Goal: Task Accomplishment & Management: Manage account settings

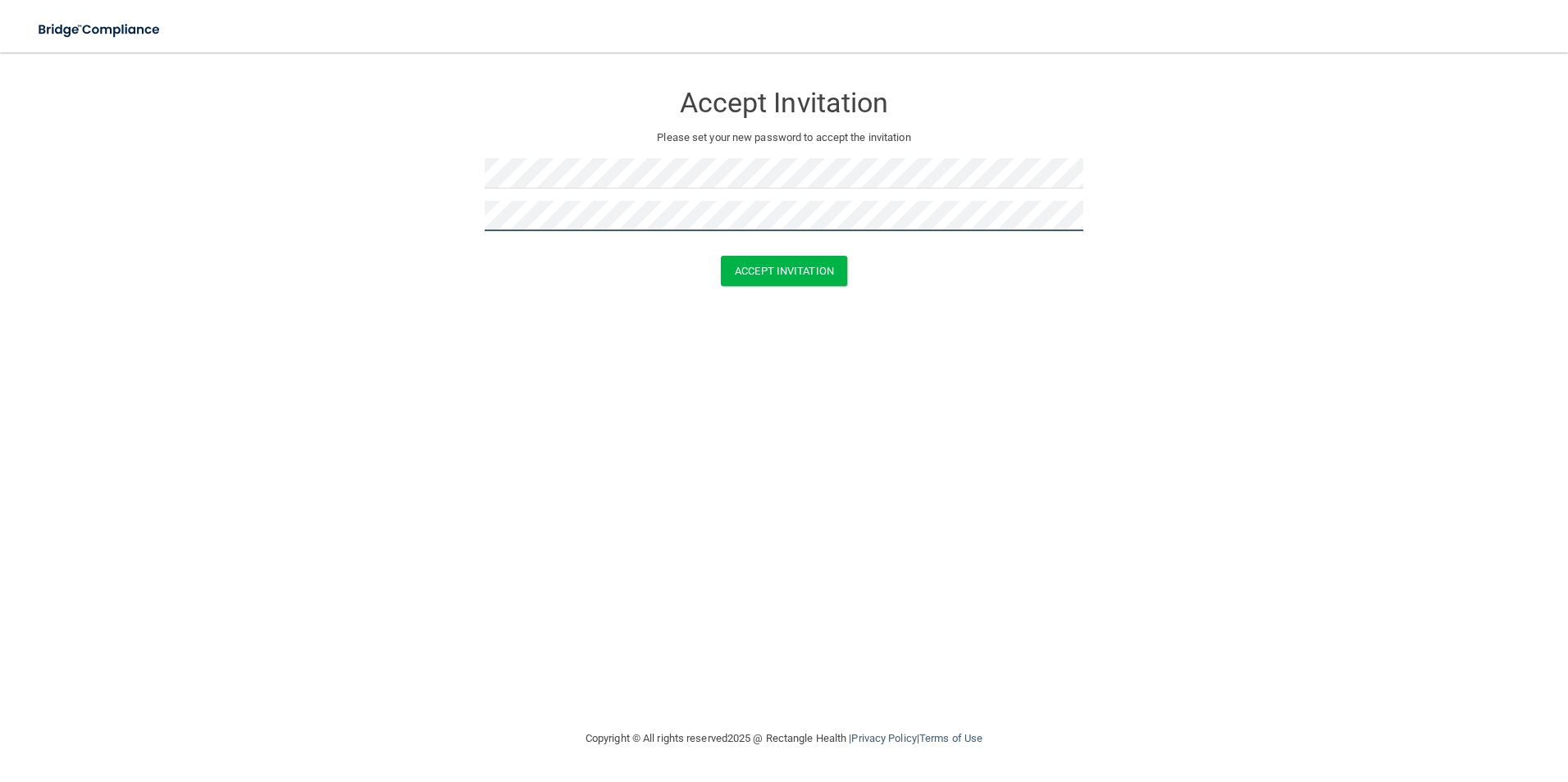
click at [721, 256] on button "Accept Invitation" at bounding box center [784, 271] width 126 height 31
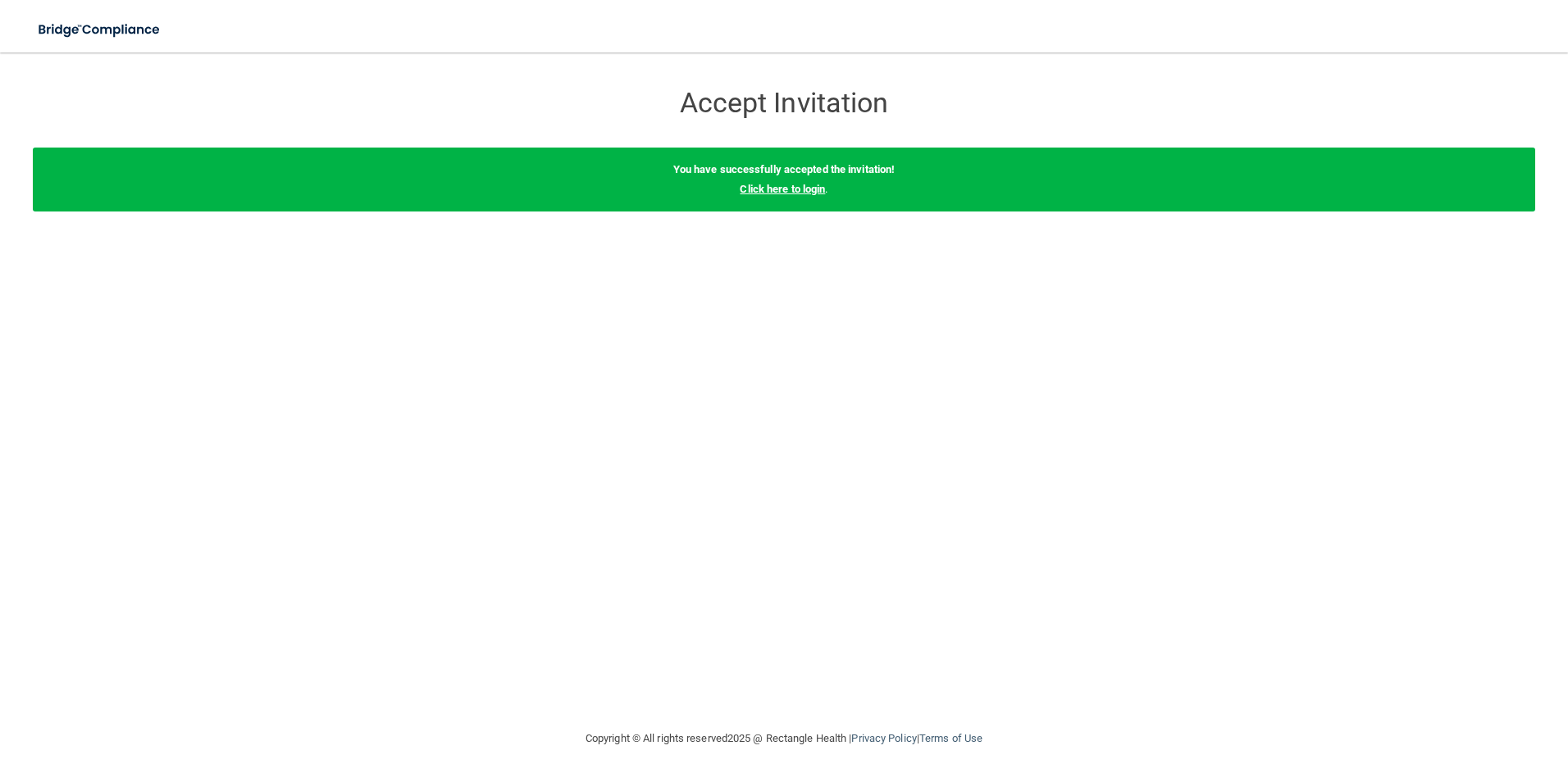
click at [779, 195] on link "Click here to login" at bounding box center [782, 189] width 86 height 13
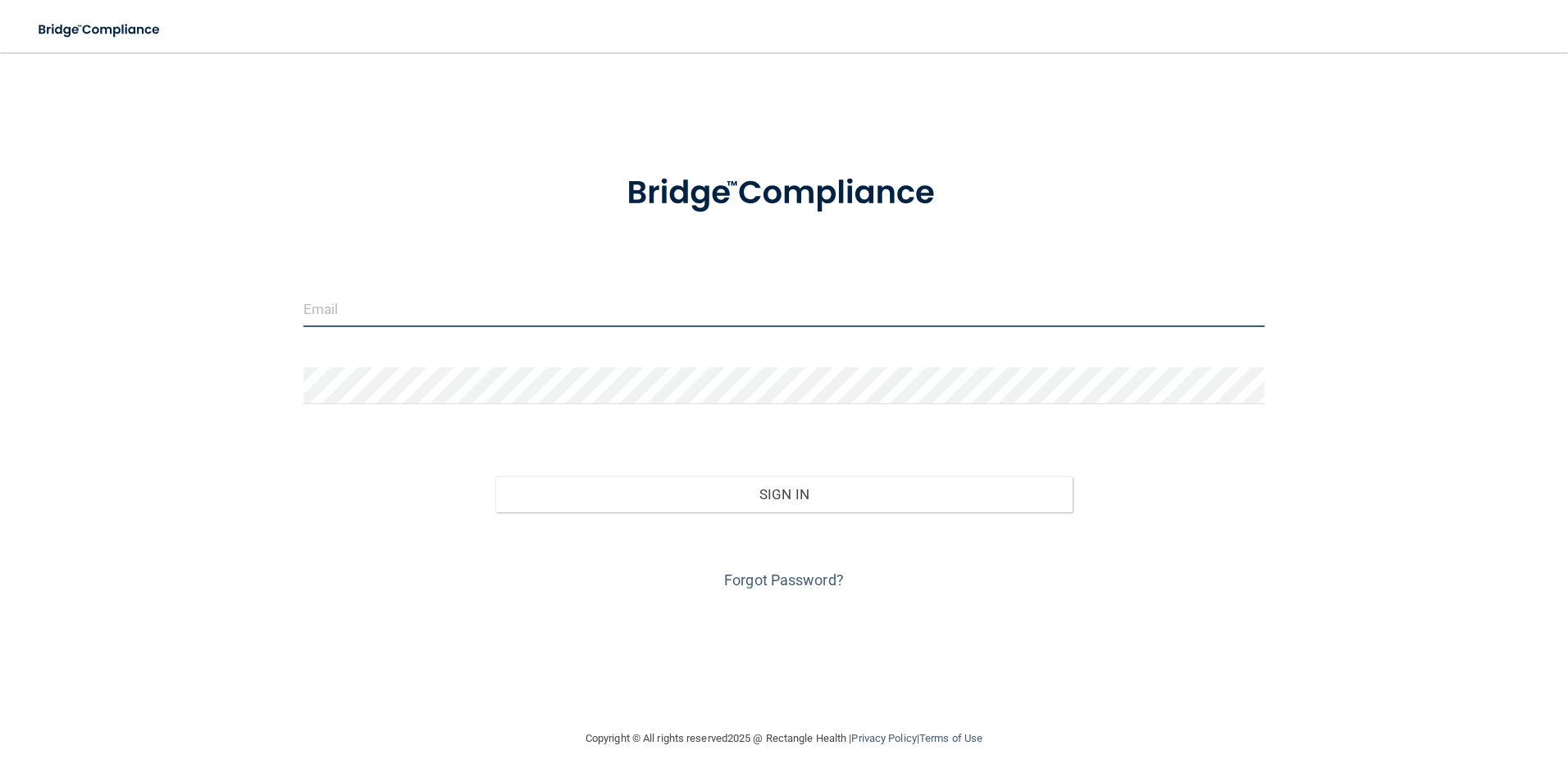
click at [467, 324] on input "email" at bounding box center [785, 308] width 962 height 37
type input "[PERSON_NAME][EMAIL_ADDRESS][DOMAIN_NAME]"
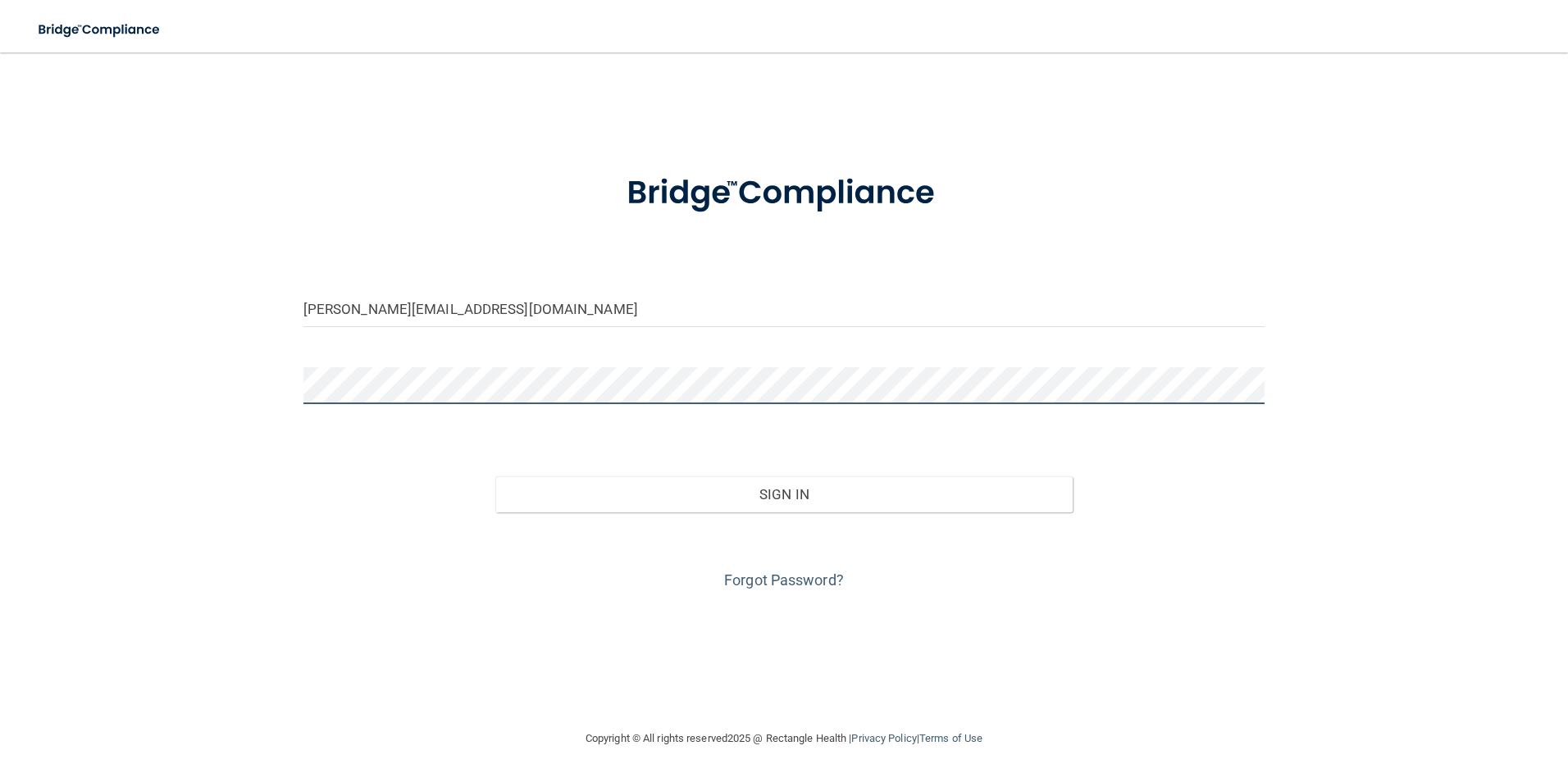
click at [496, 477] on button "Sign In" at bounding box center [784, 495] width 578 height 36
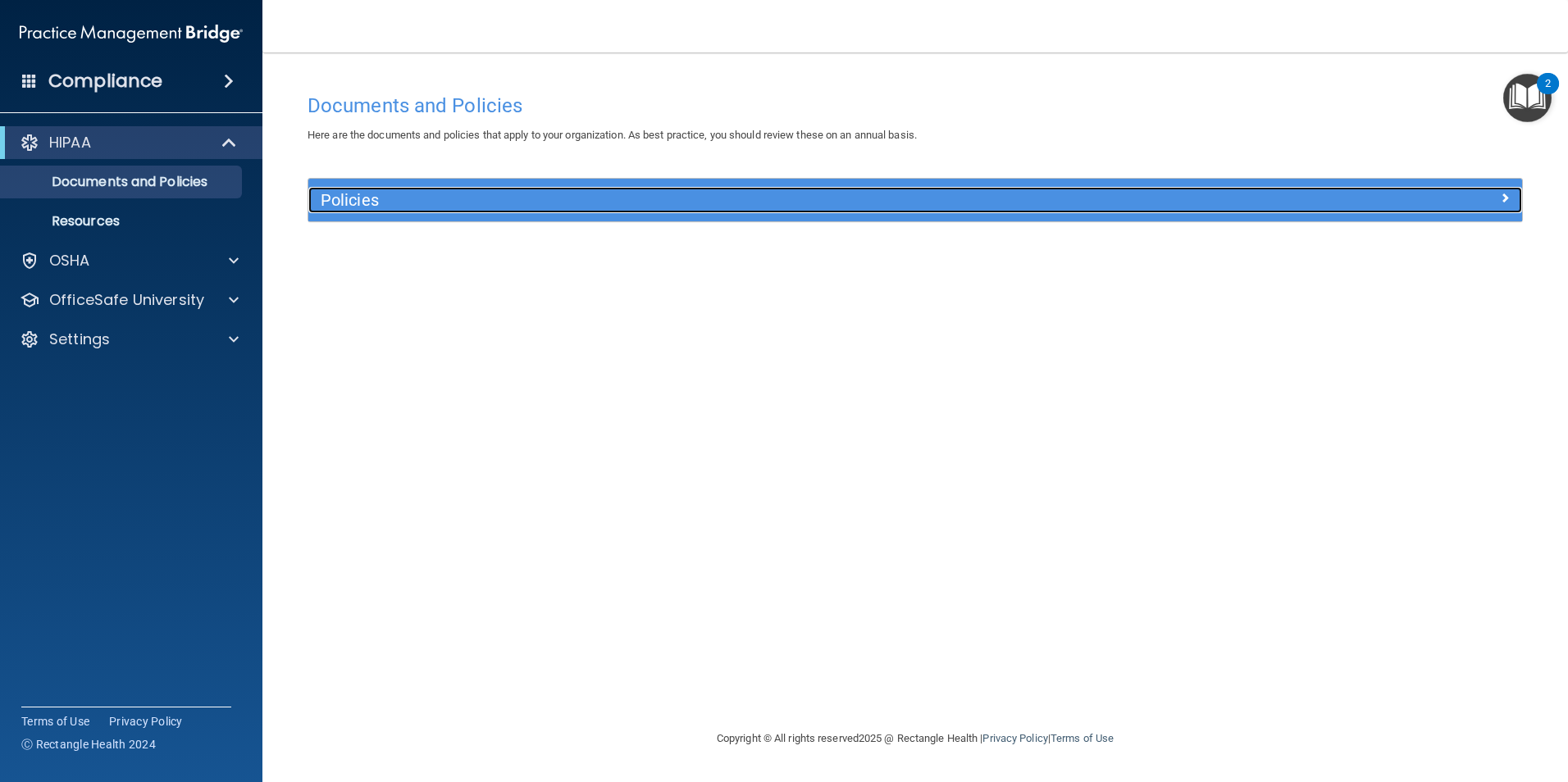
click at [1248, 200] on div at bounding box center [1371, 197] width 304 height 20
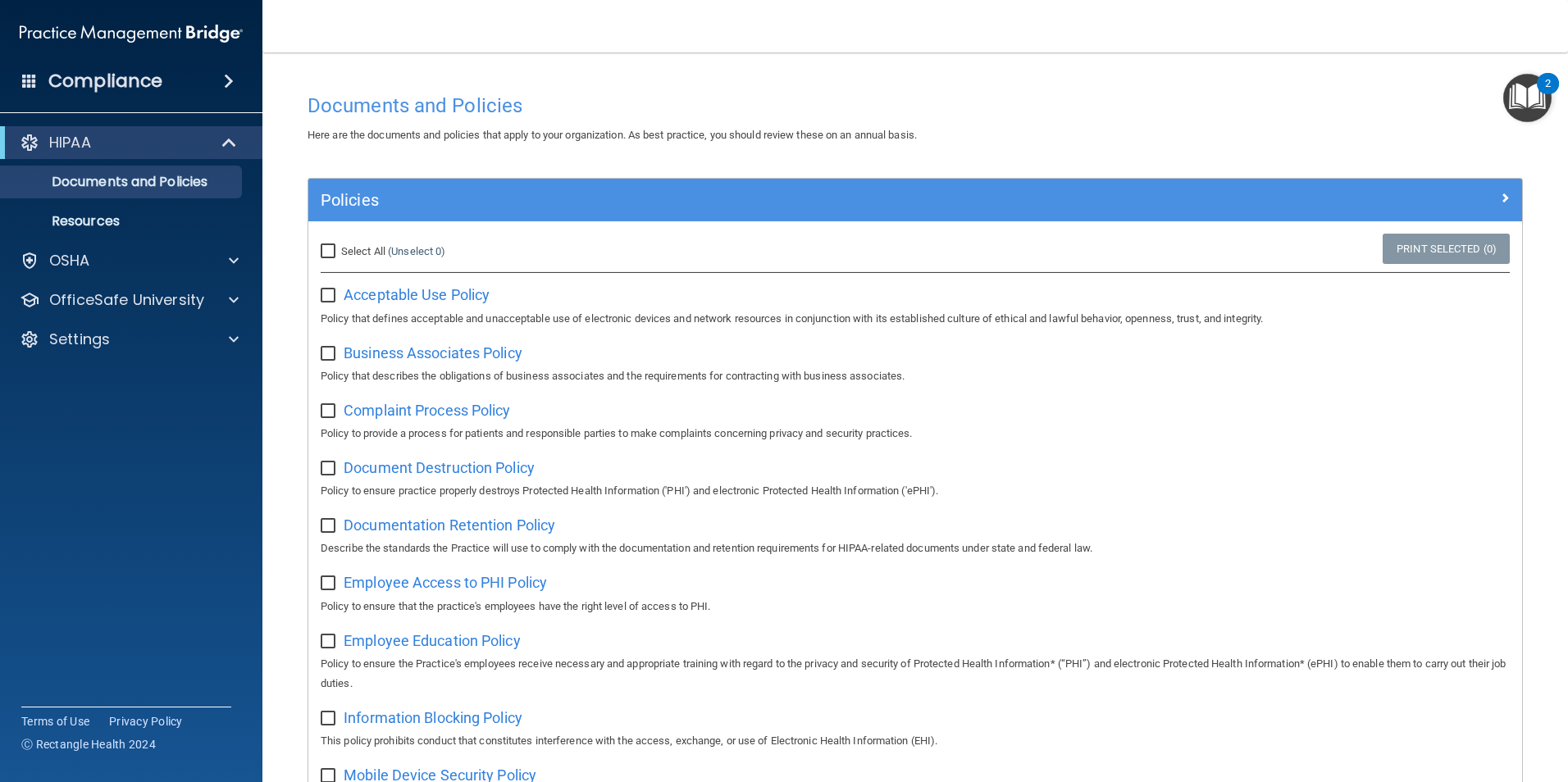
click at [329, 251] on input "Select All (Unselect 0) Unselect All" at bounding box center [330, 251] width 19 height 14
checkbox input "true"
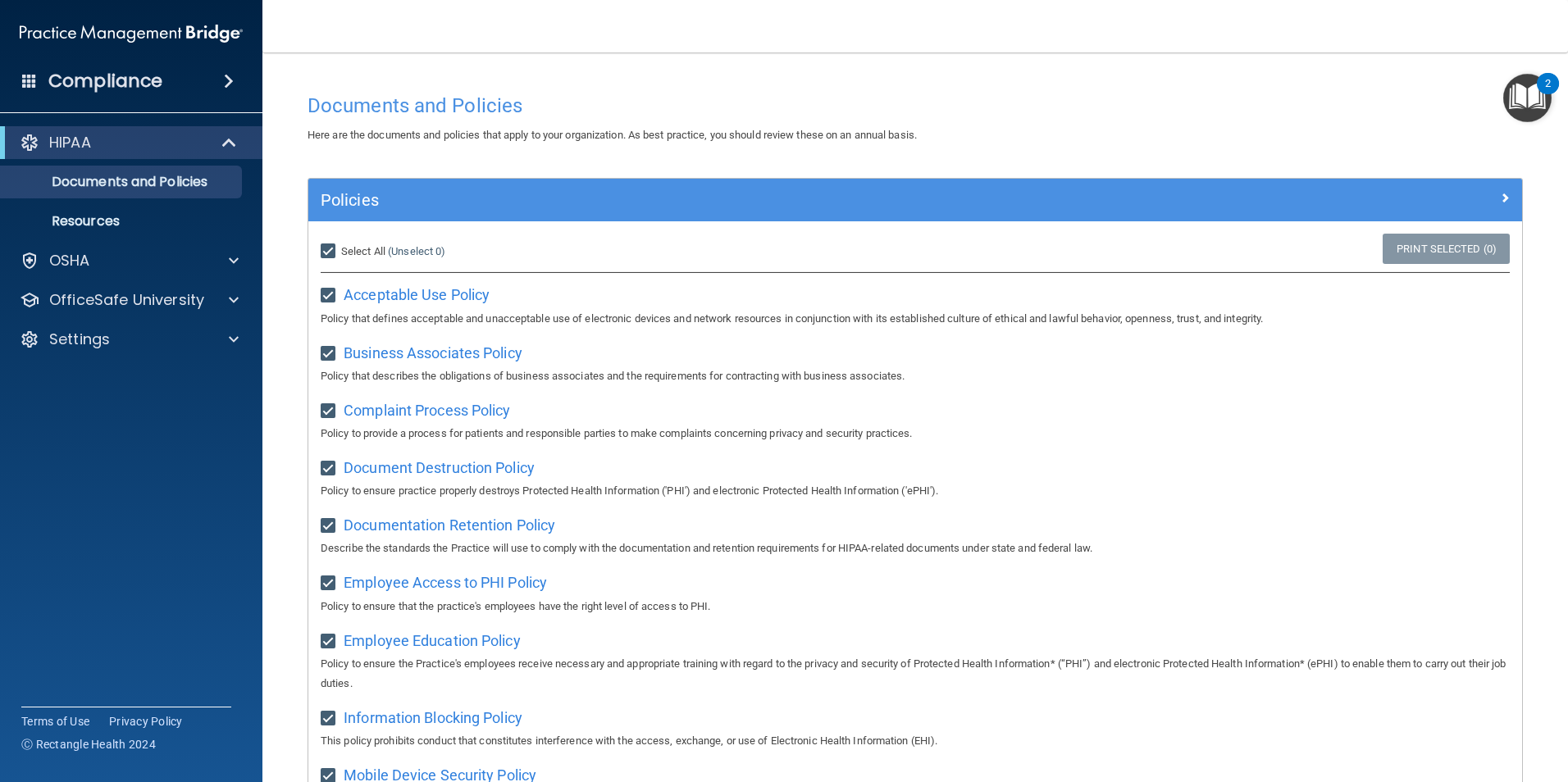
checkbox input "true"
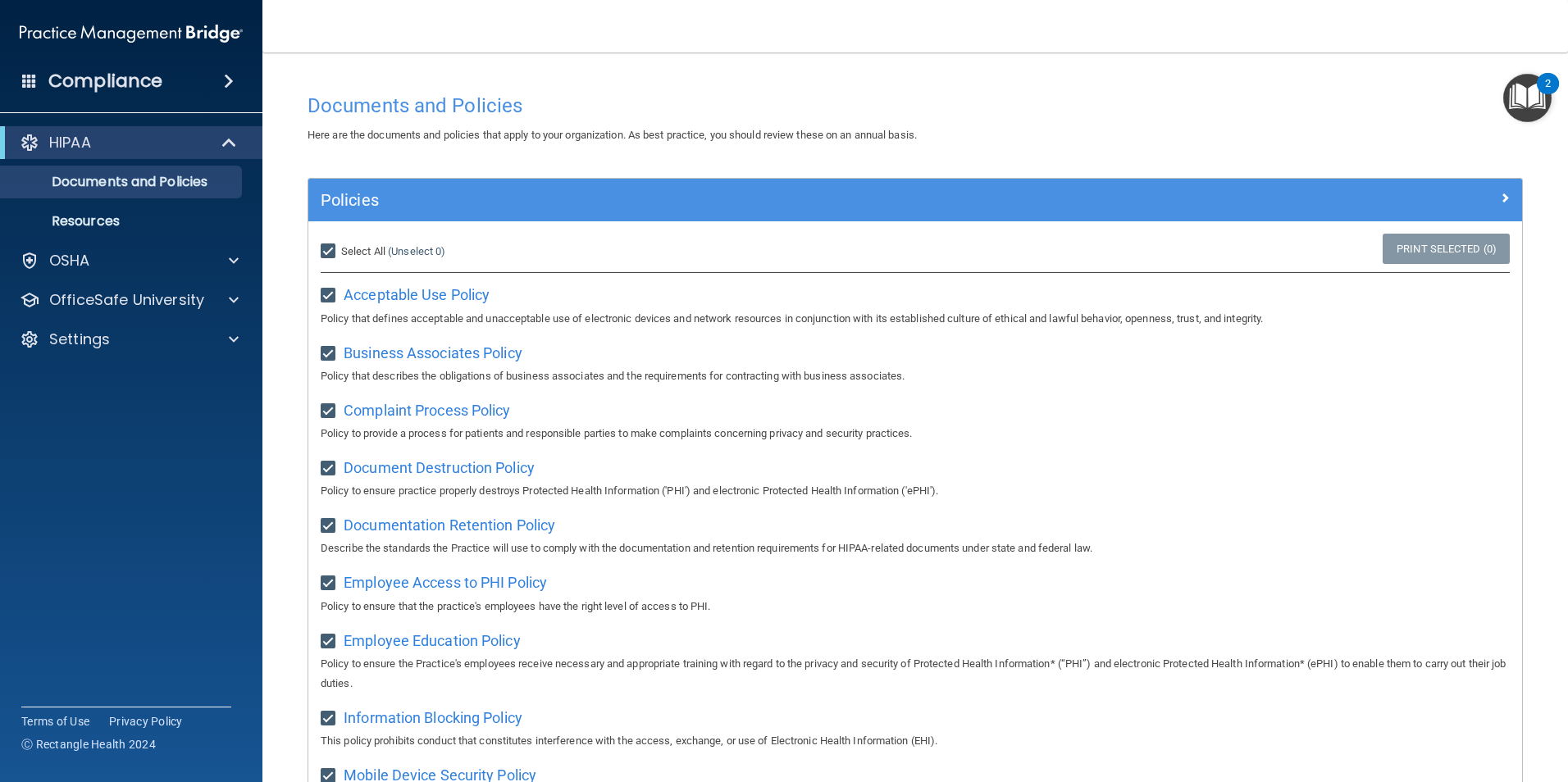
checkbox input "true"
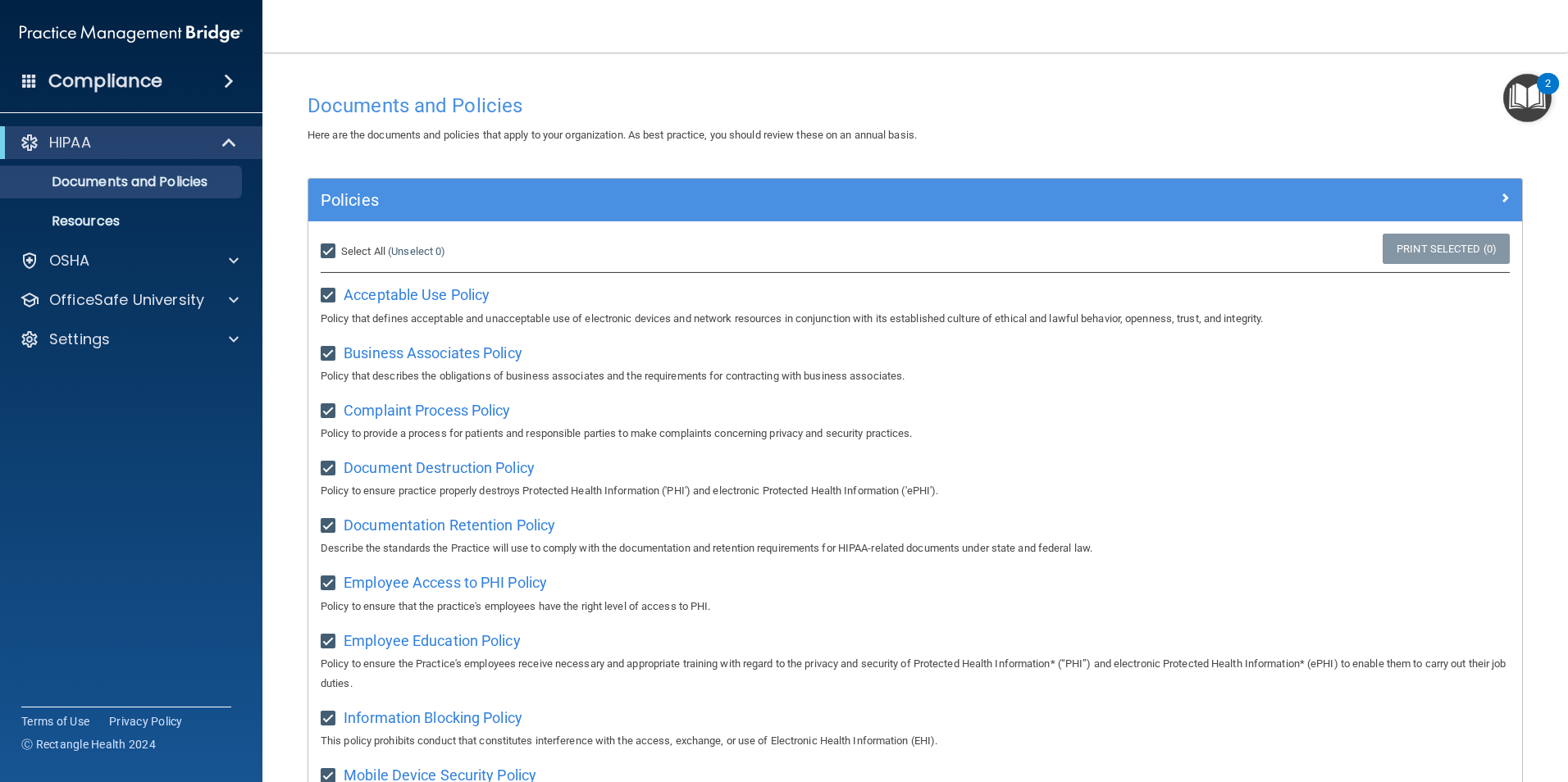
checkbox input "true"
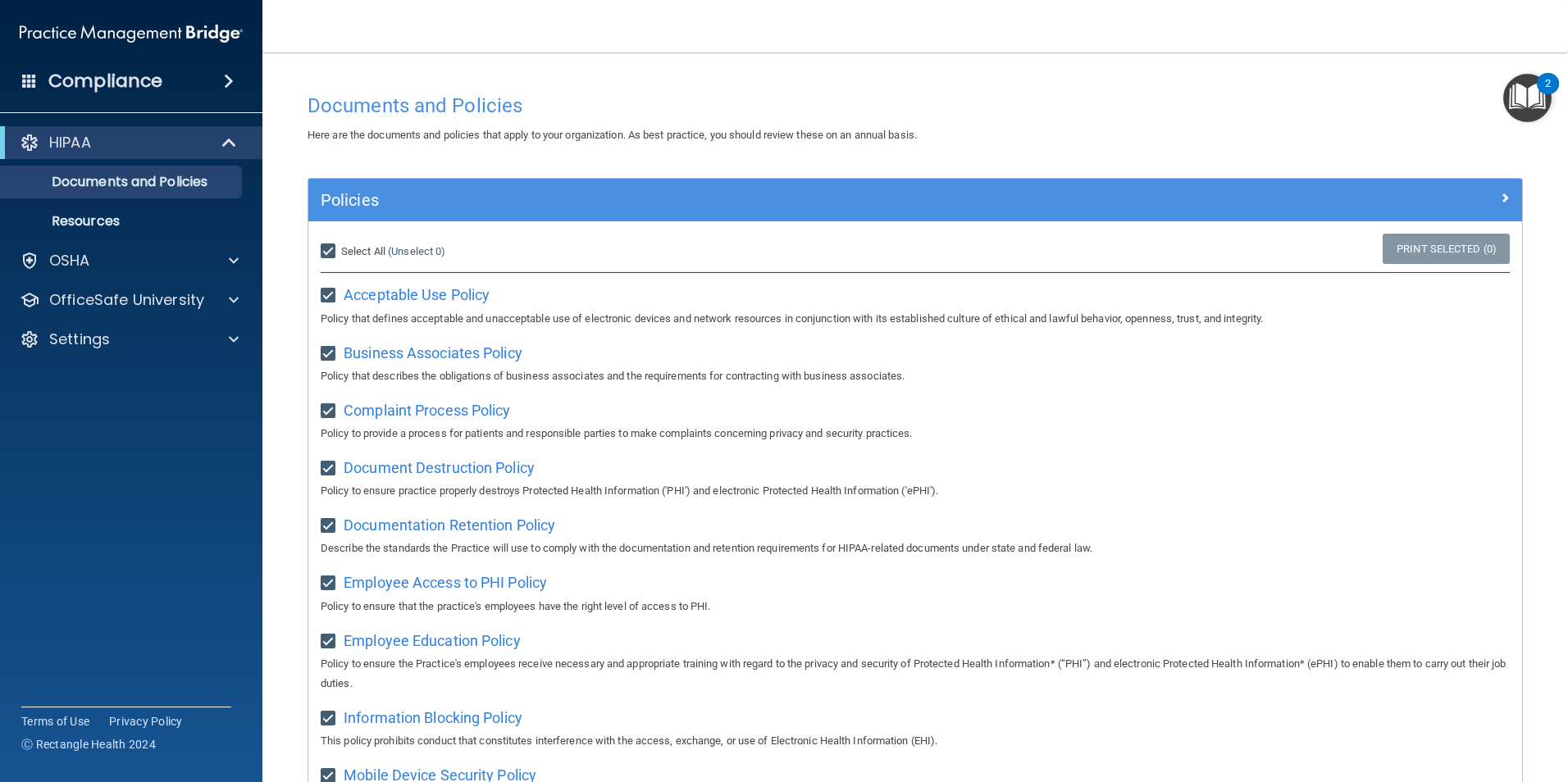
checkbox input "true"
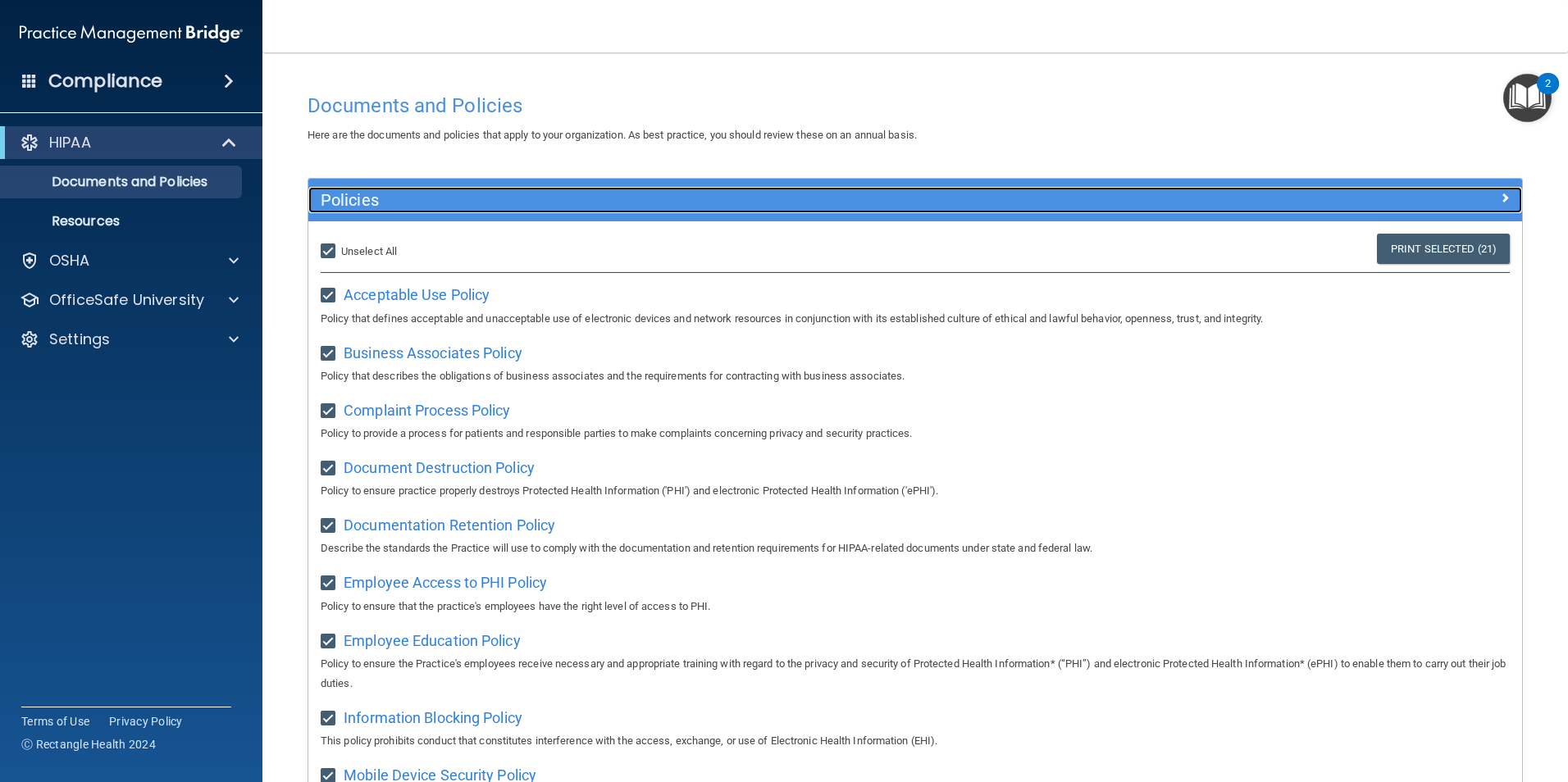
click at [1350, 191] on div at bounding box center [1371, 197] width 304 height 20
